Goal: Navigation & Orientation: Find specific page/section

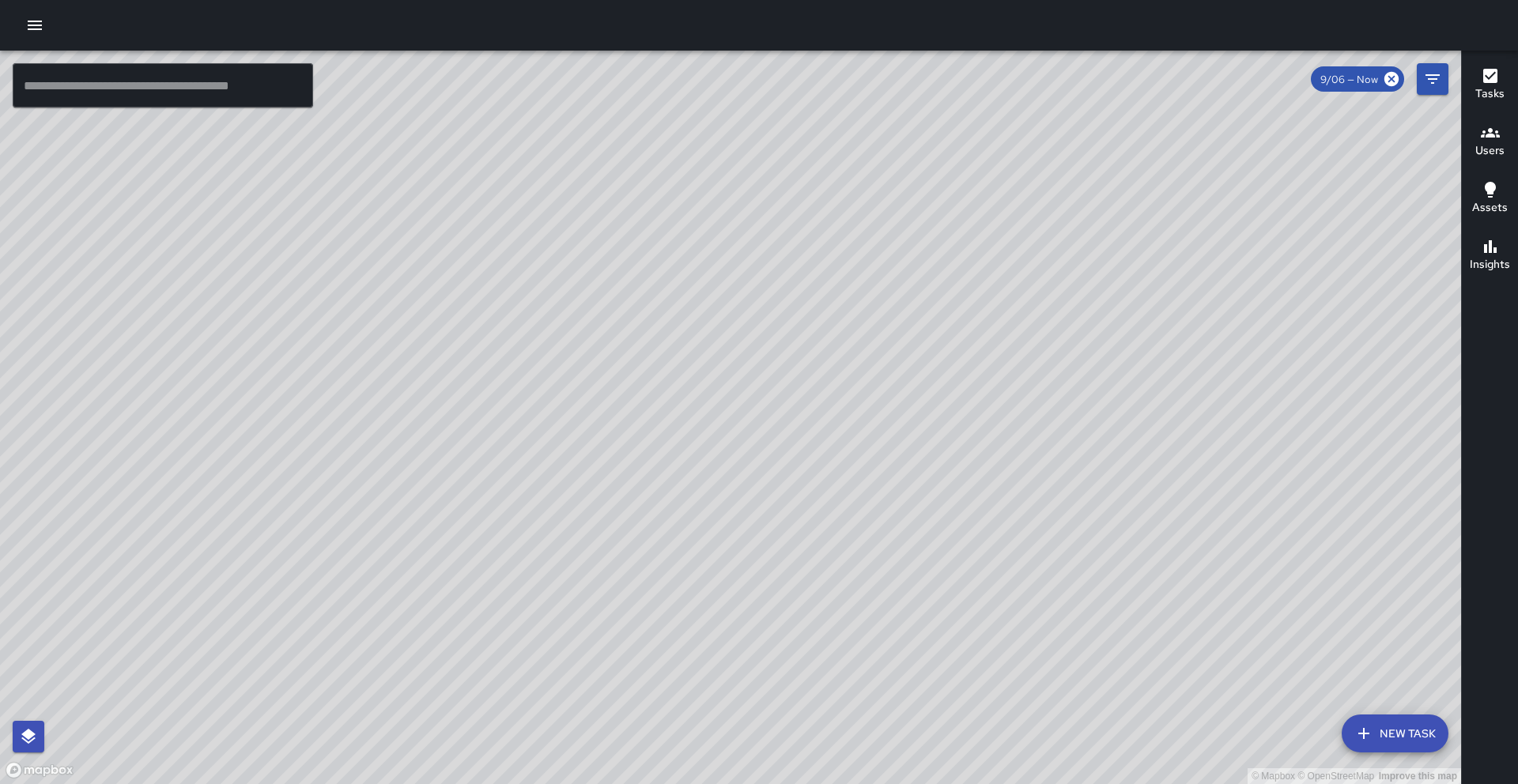
click at [1515, 184] on button "Assets" at bounding box center [1490, 199] width 56 height 57
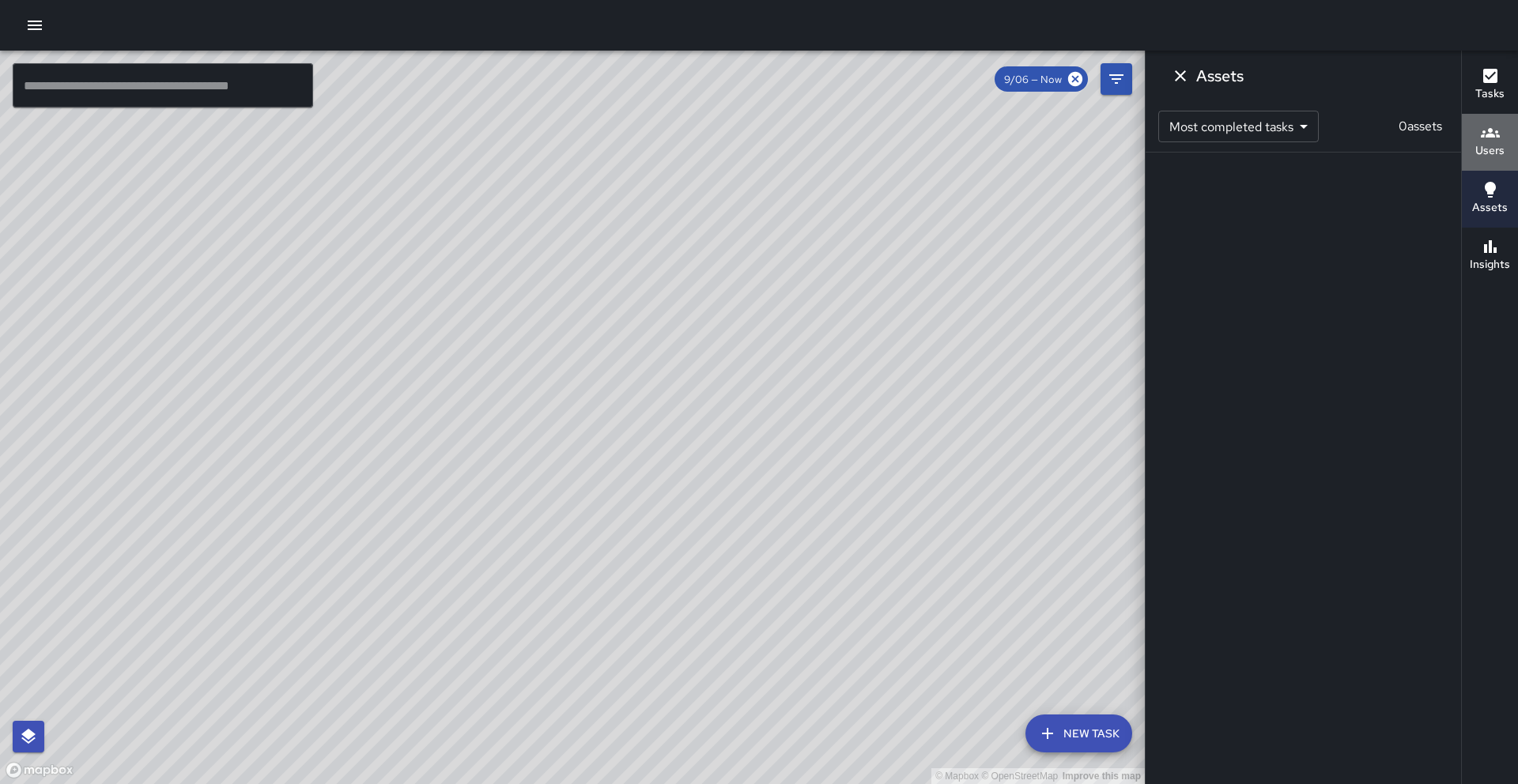
click at [1507, 158] on button "Users" at bounding box center [1490, 142] width 56 height 57
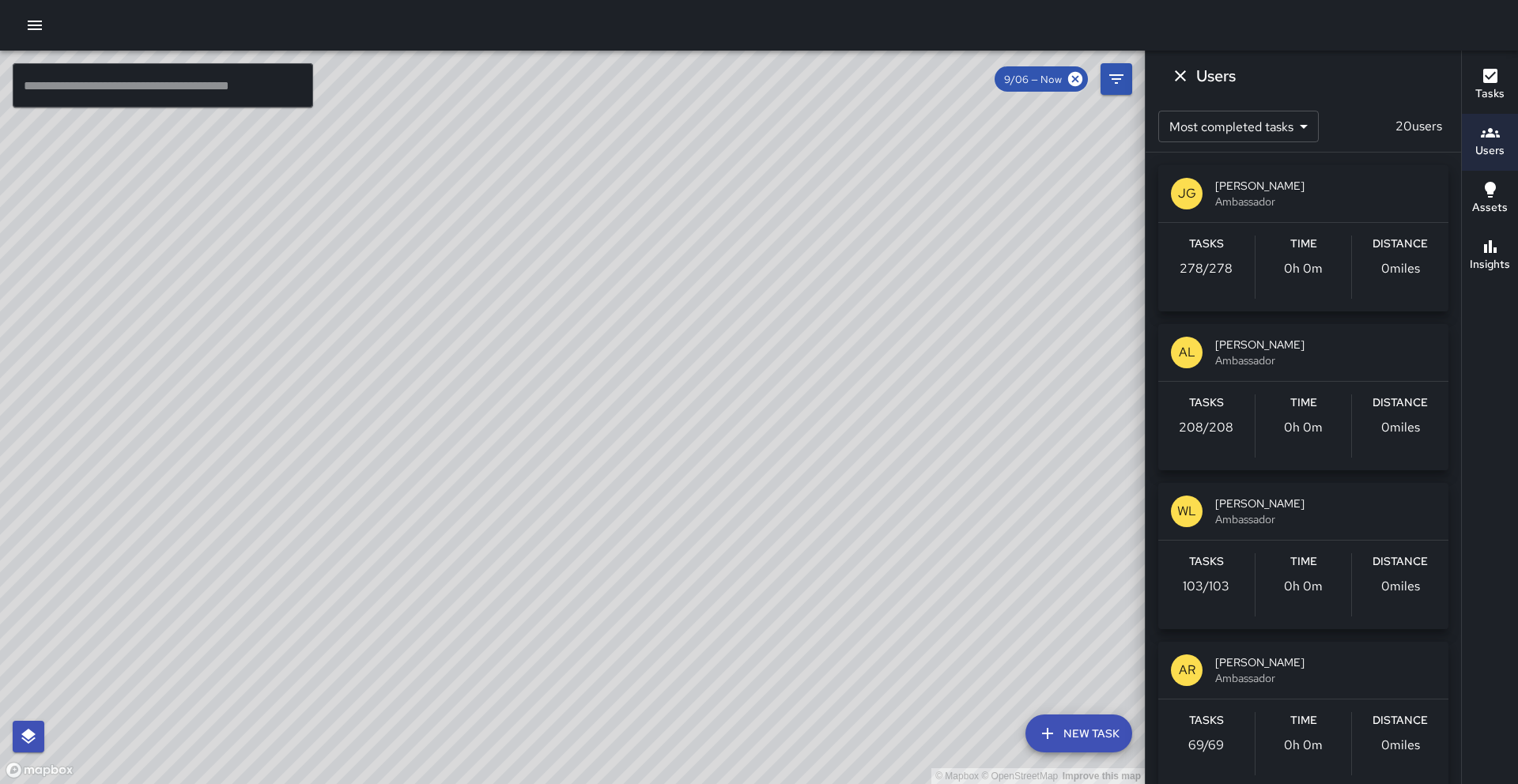
click at [1235, 444] on div "Tasks 208 / 208" at bounding box center [1206, 426] width 97 height 63
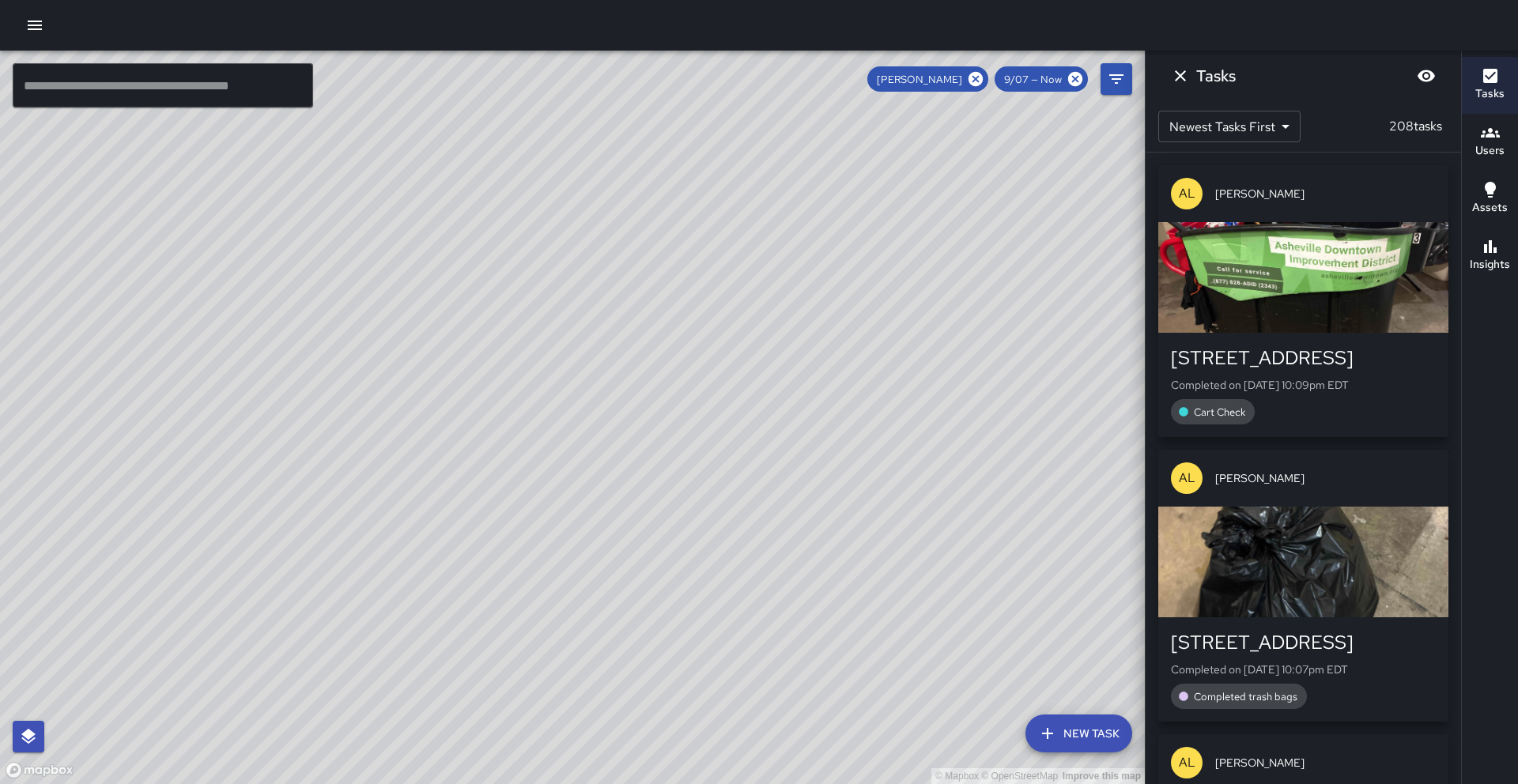
drag, startPoint x: 564, startPoint y: 84, endPoint x: 716, endPoint y: 475, distance: 419.5
click at [716, 475] on div "© Mapbox © OpenStreetMap Improve this map" at bounding box center [572, 417] width 1144 height 733
drag, startPoint x: 1030, startPoint y: 427, endPoint x: 774, endPoint y: 350, distance: 267.3
click at [774, 350] on div "© Mapbox © OpenStreetMap Improve this map" at bounding box center [572, 417] width 1144 height 733
click at [972, 86] on icon at bounding box center [975, 79] width 17 height 17
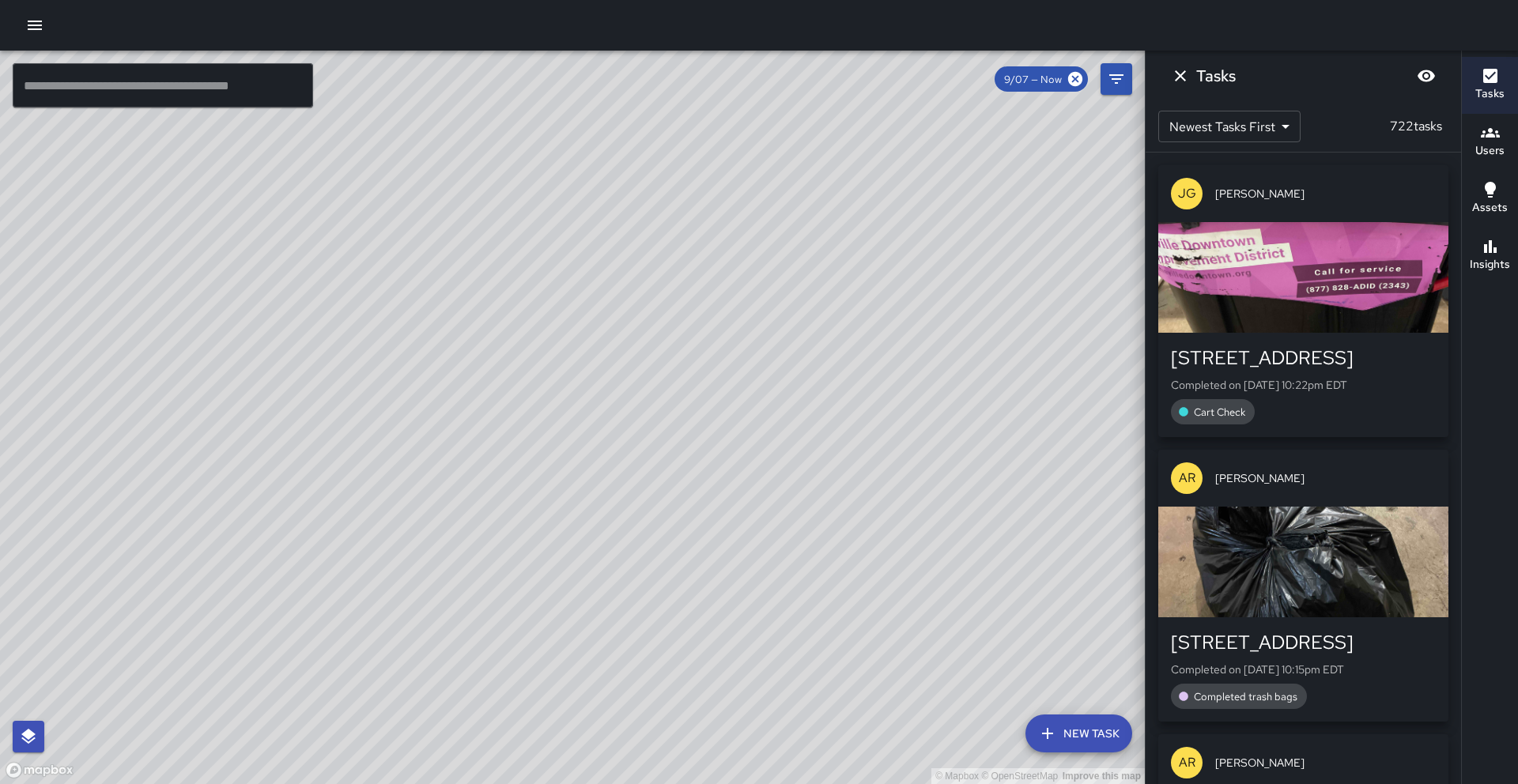
drag, startPoint x: 807, startPoint y: 471, endPoint x: 812, endPoint y: 368, distance: 103.1
click at [812, 368] on div "© Mapbox © OpenStreetMap Improve this map" at bounding box center [572, 417] width 1144 height 733
click at [1189, 79] on button "Dismiss" at bounding box center [1179, 76] width 31 height 31
